Goal: Navigation & Orientation: Find specific page/section

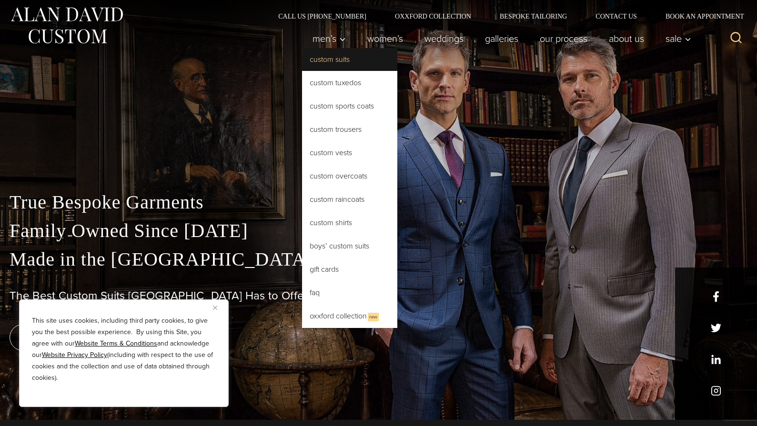
click at [329, 59] on link "Custom Suits" at bounding box center [349, 59] width 95 height 23
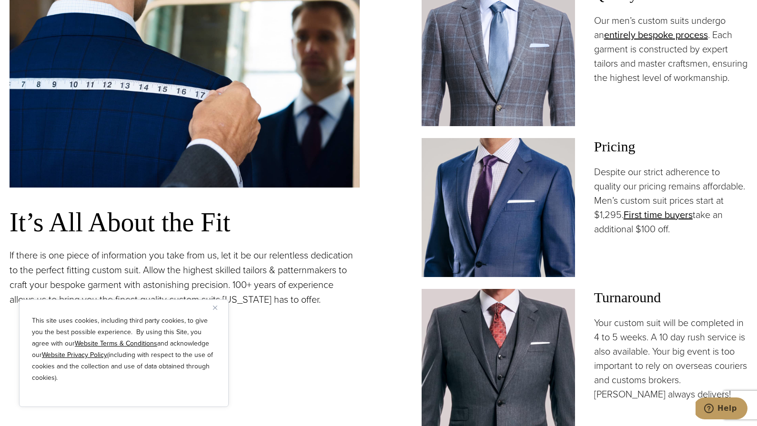
scroll to position [758, 0]
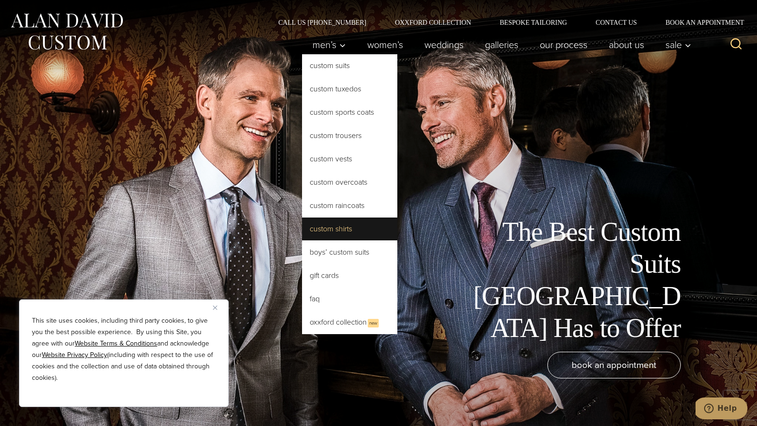
click at [328, 228] on link "Custom Shirts" at bounding box center [349, 229] width 95 height 23
